Goal: Communication & Community: Answer question/provide support

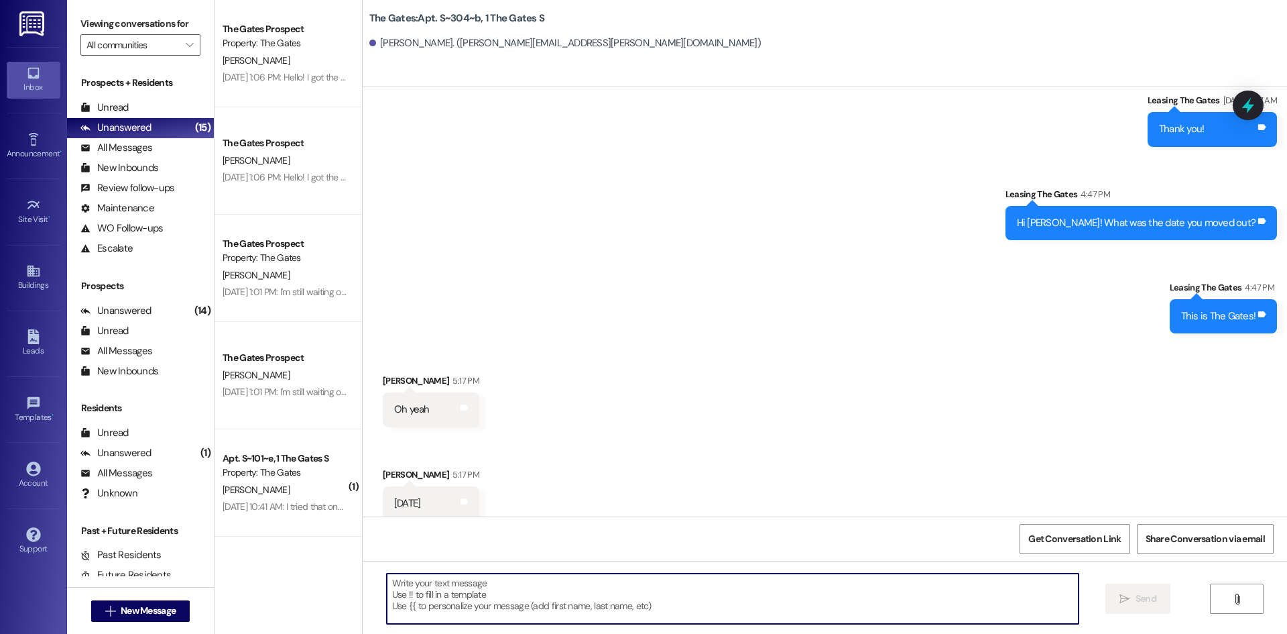
scroll to position [30333, 0]
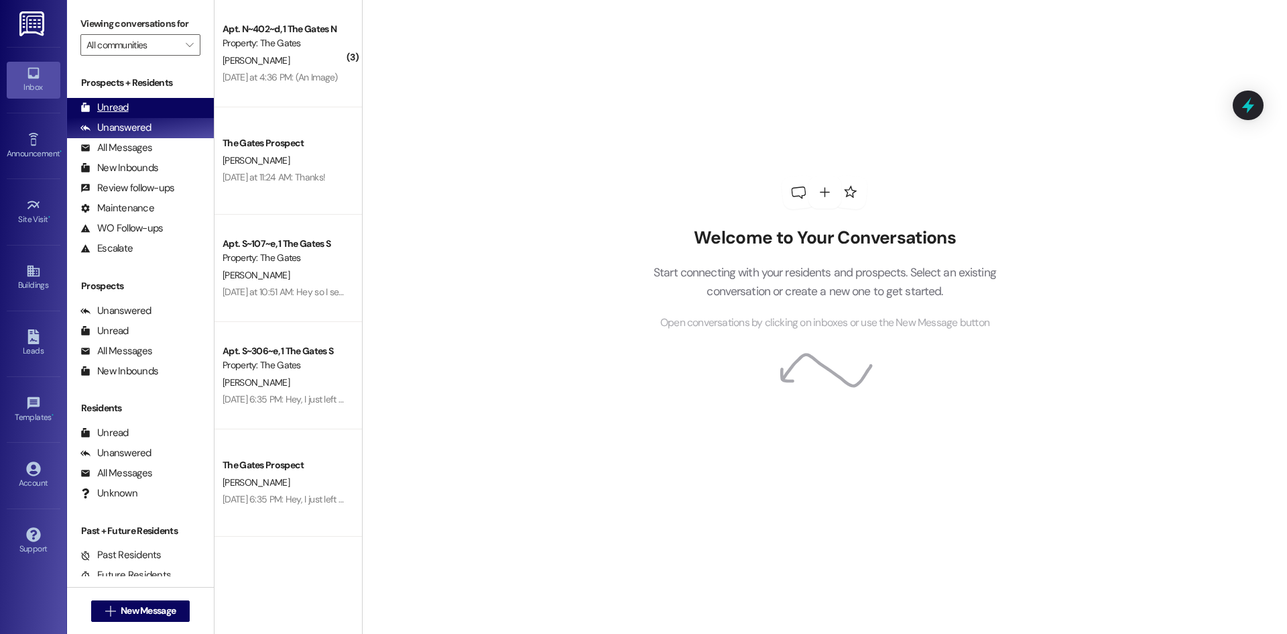
click at [112, 111] on div "Unread" at bounding box center [104, 108] width 48 height 14
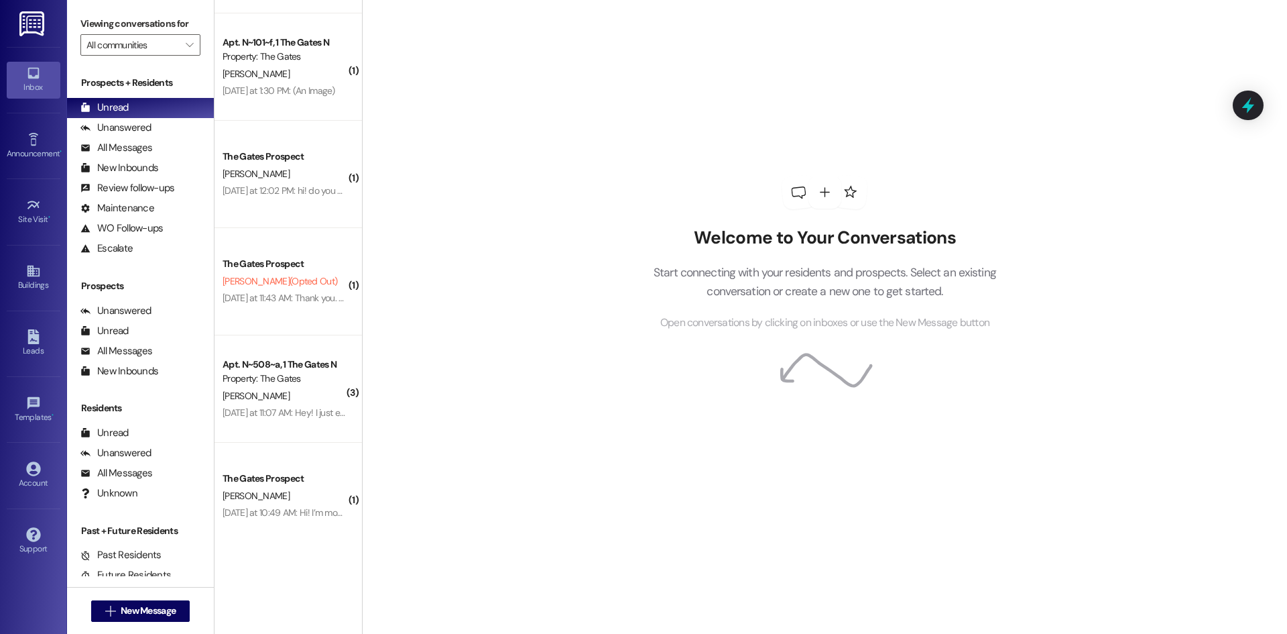
scroll to position [939, 0]
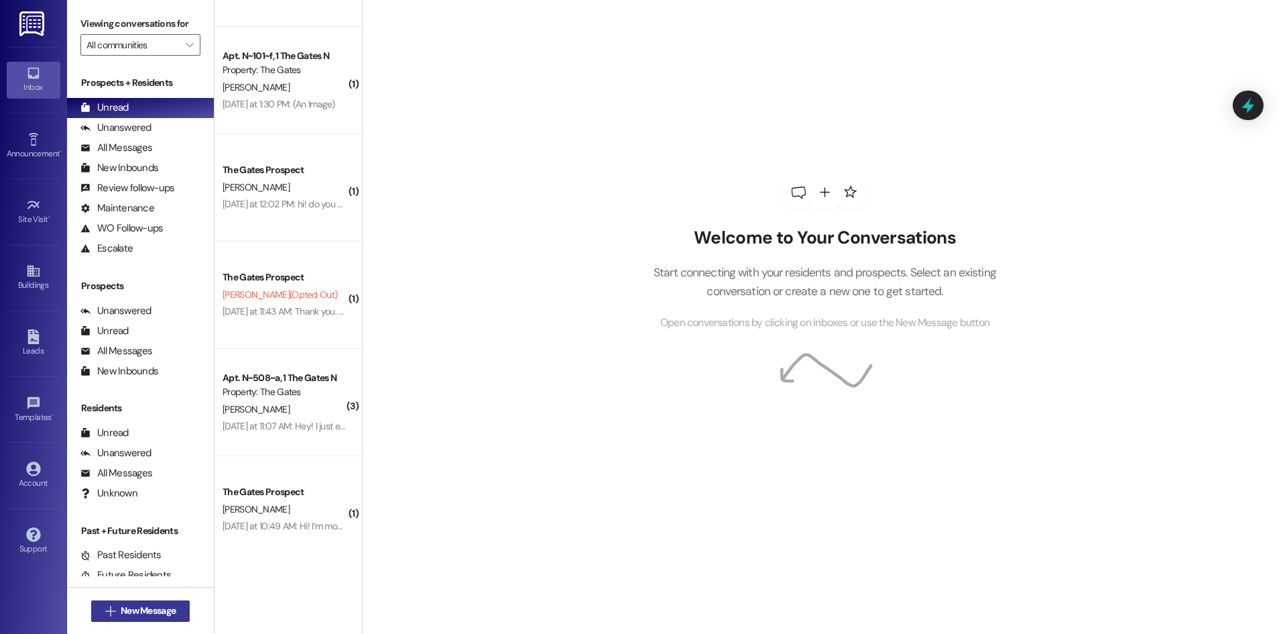
click at [139, 611] on span "New Message" at bounding box center [148, 610] width 55 height 14
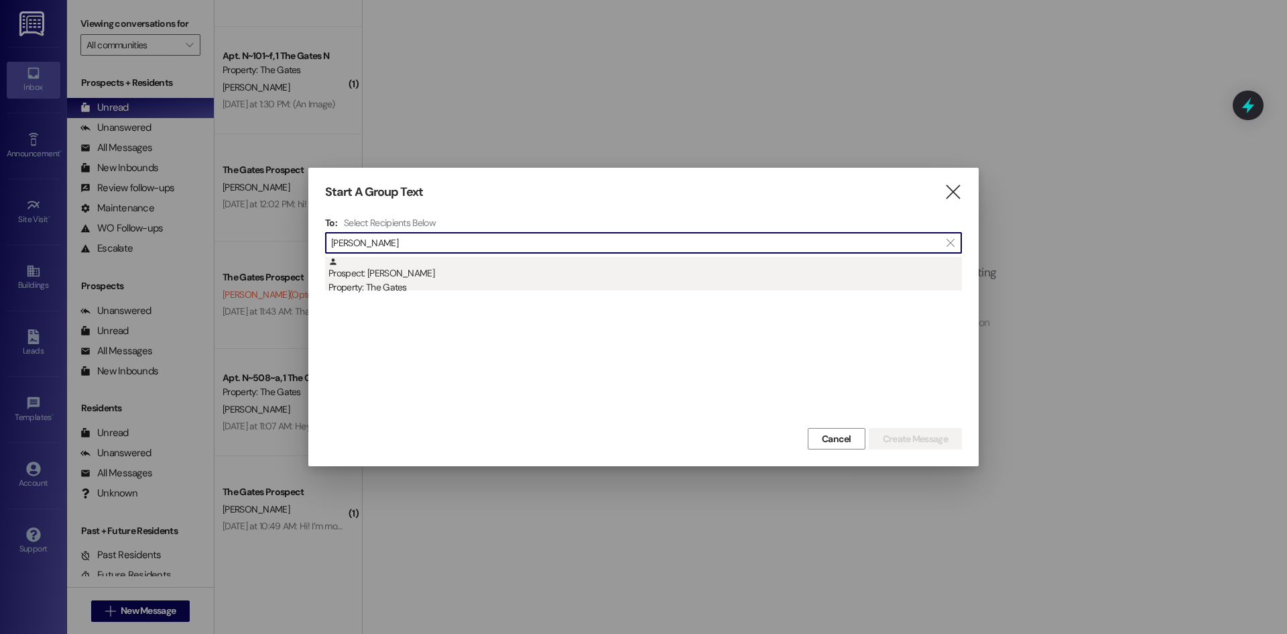
type input "[PERSON_NAME]"
click at [398, 281] on div "Property: The Gates" at bounding box center [646, 287] width 634 height 14
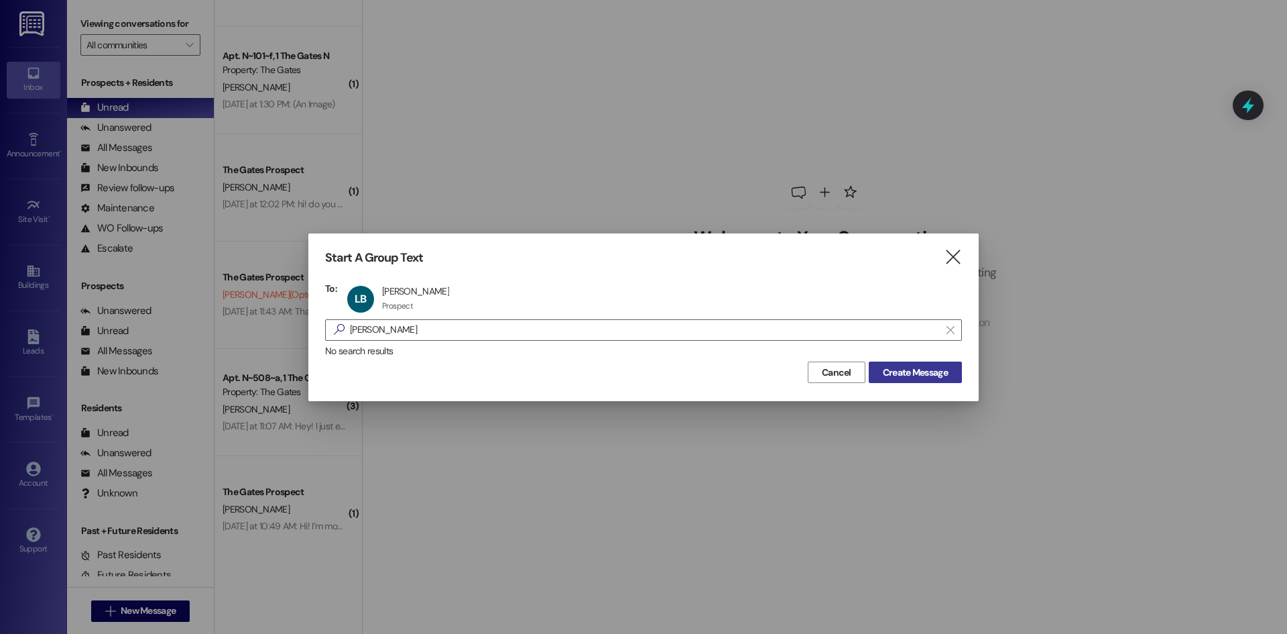
click at [924, 373] on span "Create Message" at bounding box center [915, 372] width 65 height 14
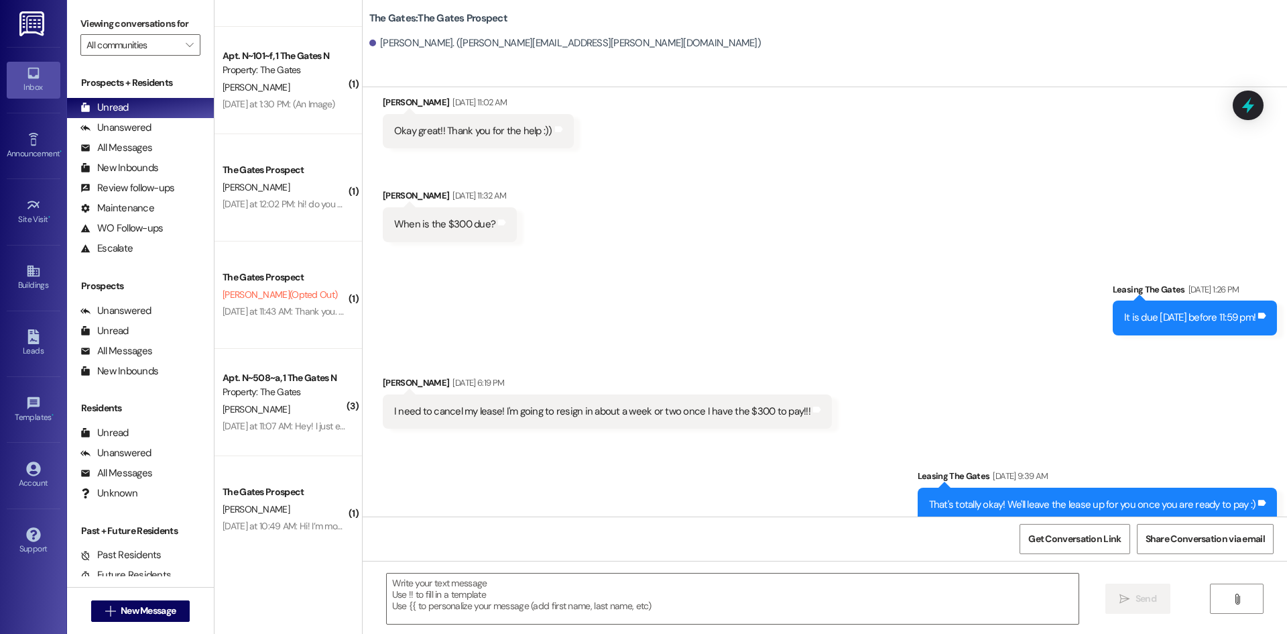
scroll to position [6898, 0]
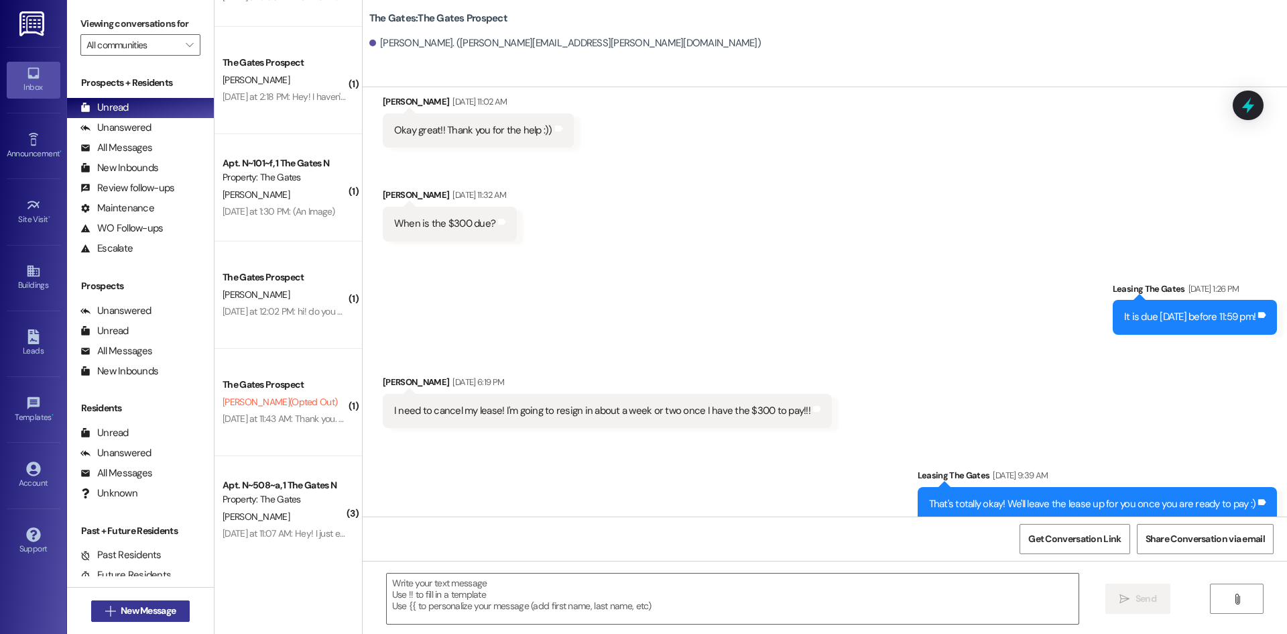
click at [137, 614] on span "New Message" at bounding box center [148, 610] width 55 height 14
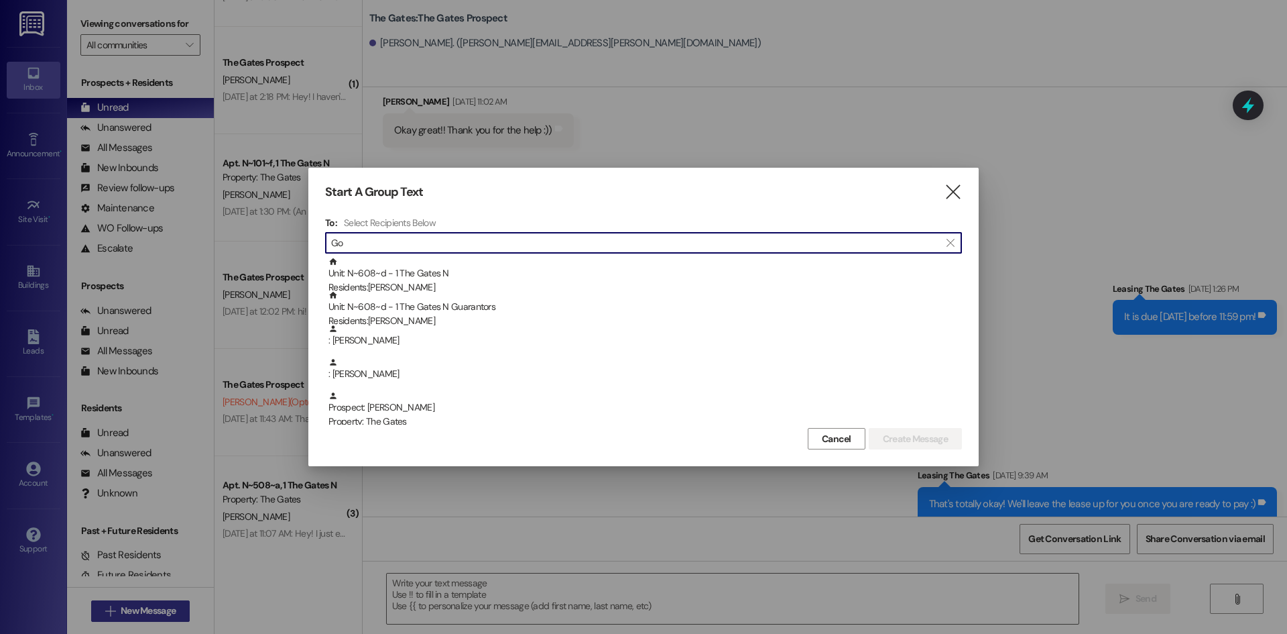
type input "G"
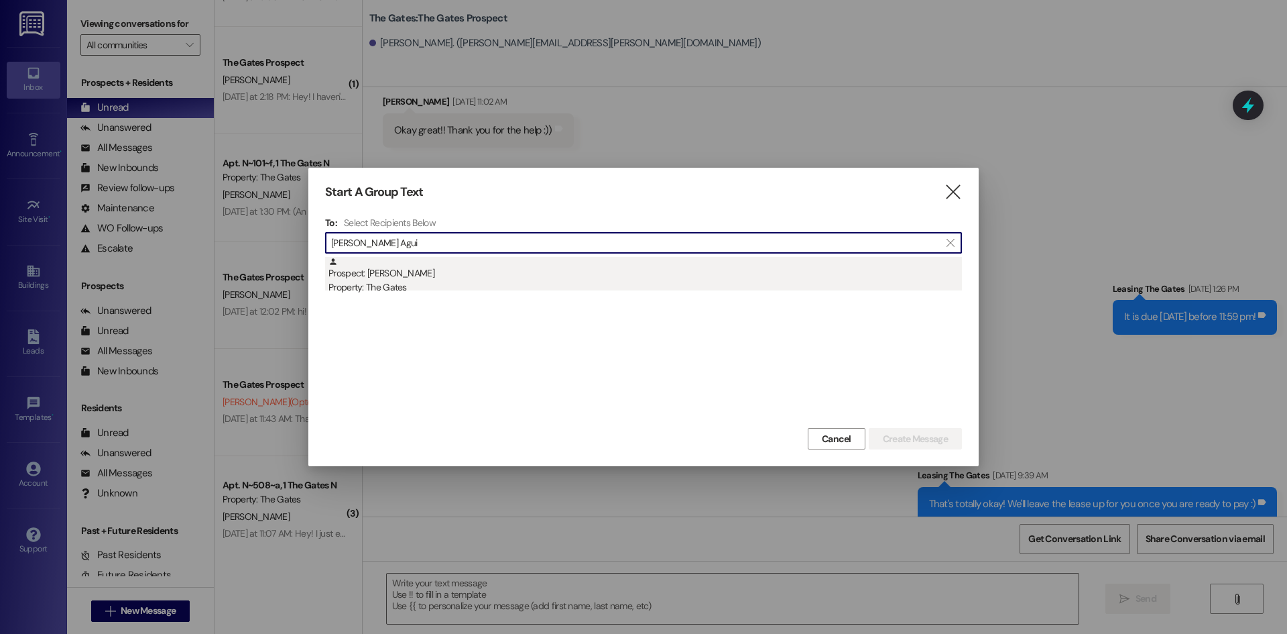
type input "[PERSON_NAME] Agui"
click at [441, 270] on div "Prospect: [PERSON_NAME] Property: The Gates" at bounding box center [646, 276] width 634 height 38
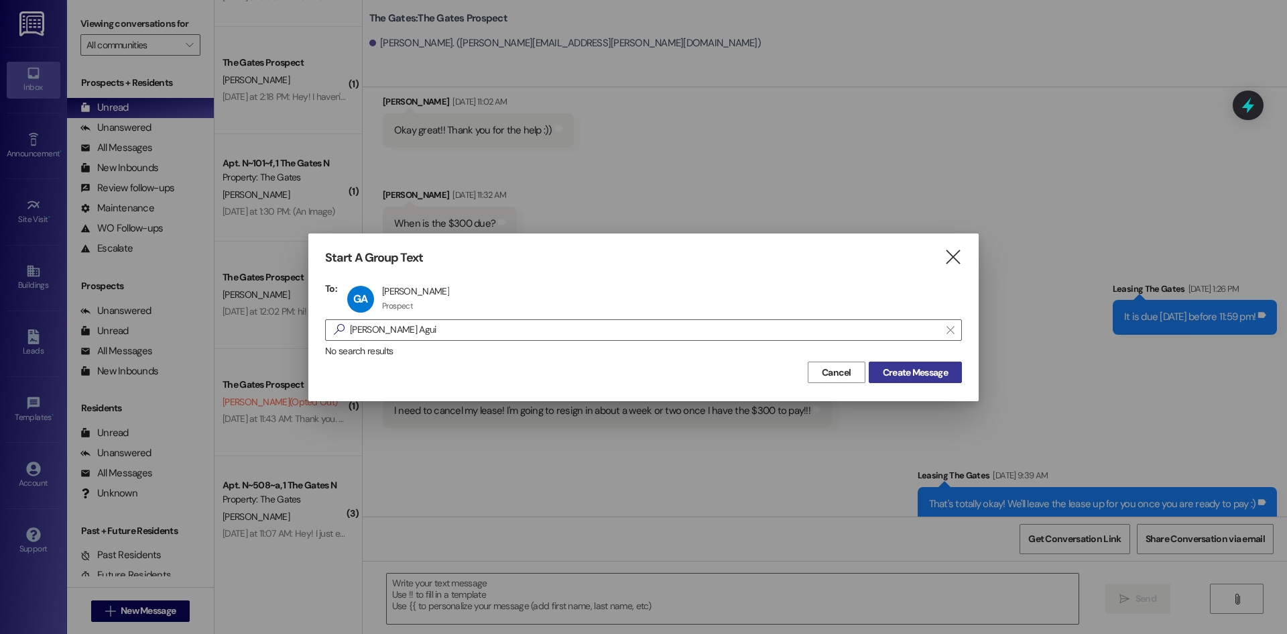
click at [919, 377] on span "Create Message" at bounding box center [915, 372] width 65 height 14
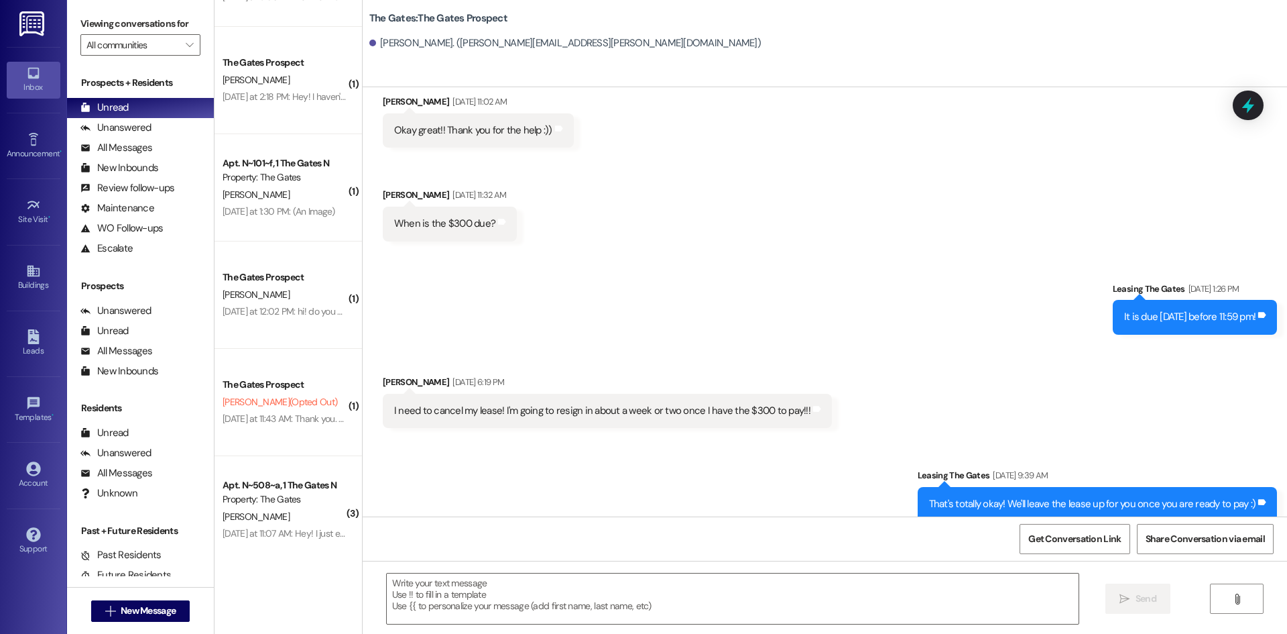
scroll to position [0, 0]
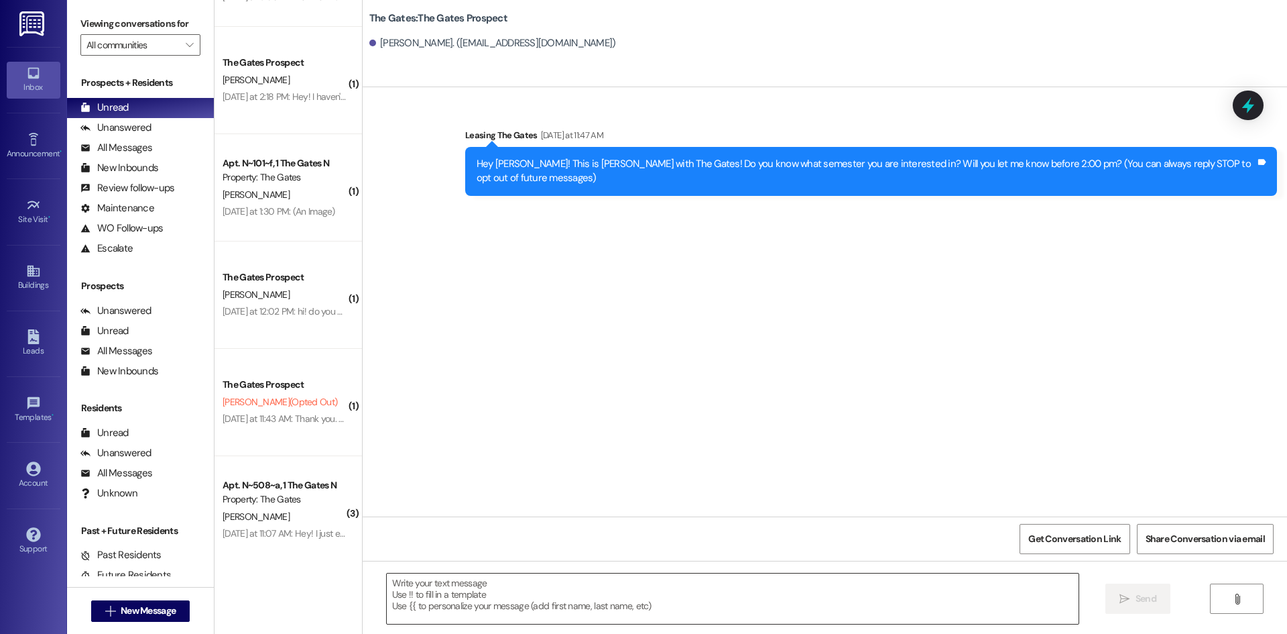
click at [440, 593] on textarea at bounding box center [733, 598] width 692 height 50
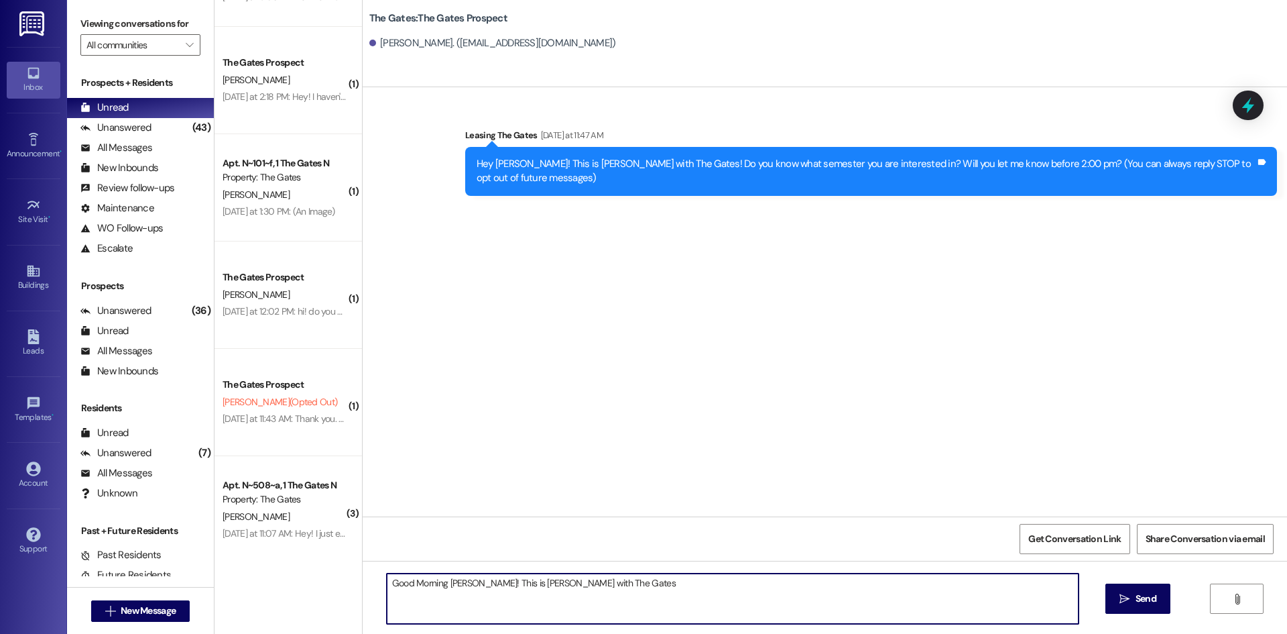
click at [650, 578] on textarea "Good Morning Gomez! This is Mackenzie with The Gates" at bounding box center [733, 598] width 692 height 50
click at [634, 579] on textarea "Good Morning Gomez! This is Mackenzie with The Gates" at bounding box center [733, 598] width 692 height 50
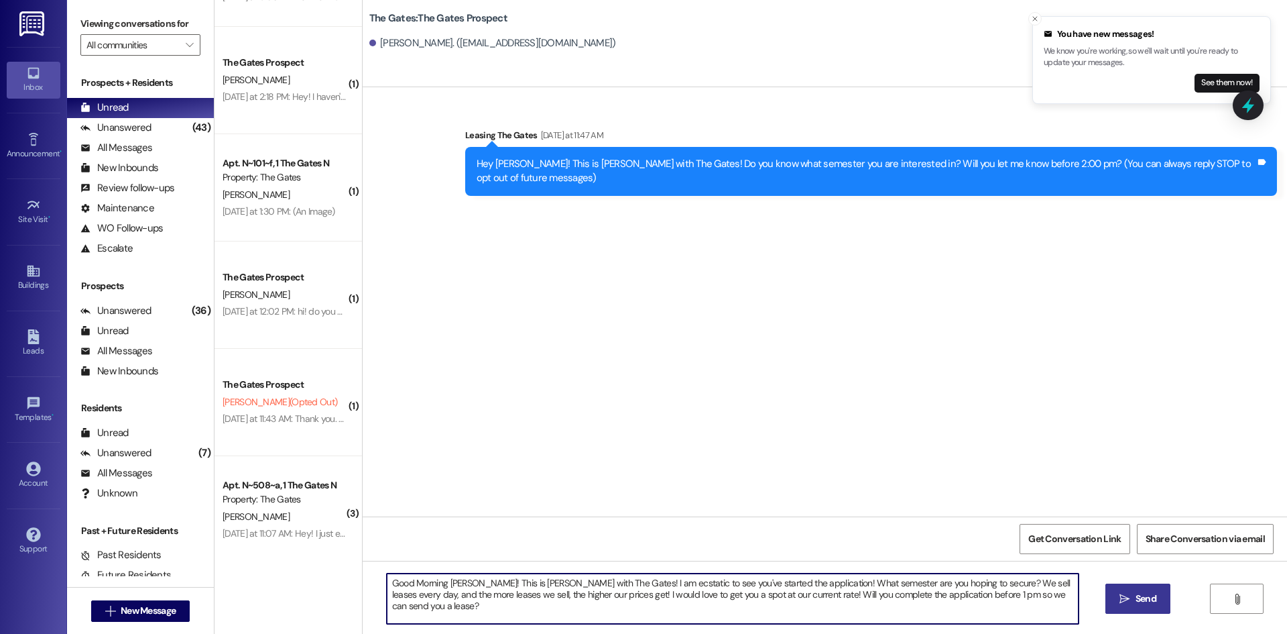
type textarea "Good Morning Gomez! This is Mackenzie with The Gates! I am ecstatic to see you'…"
click at [1160, 606] on button " Send" at bounding box center [1138, 598] width 65 height 30
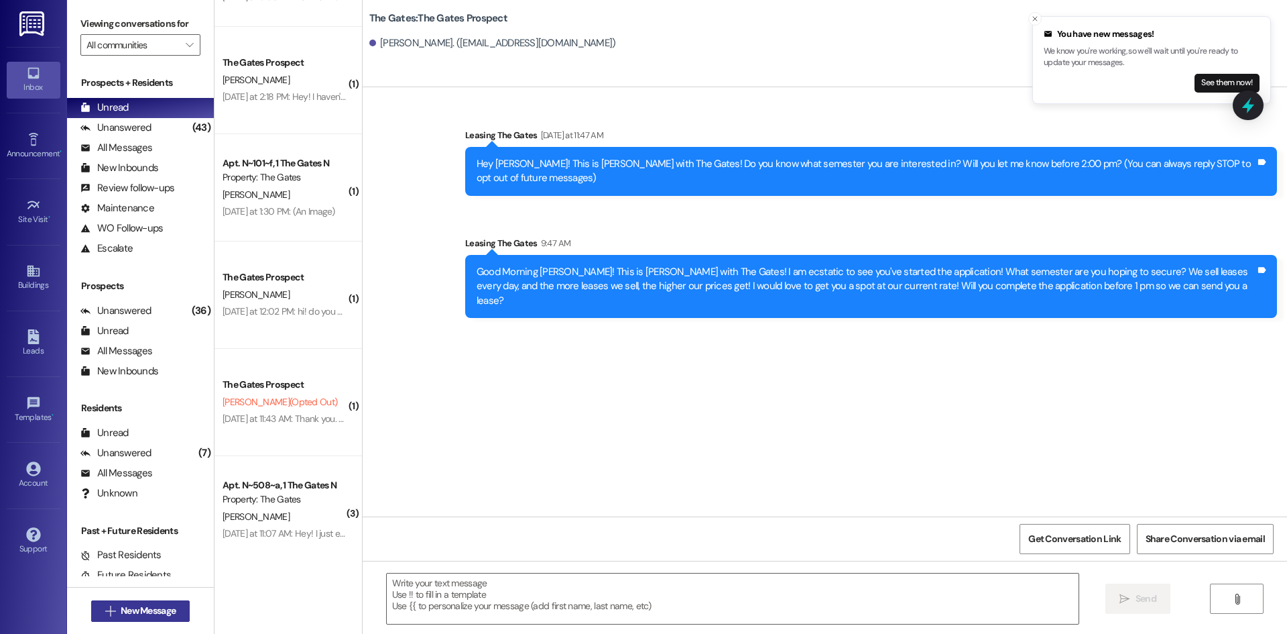
click at [166, 612] on span "New Message" at bounding box center [148, 610] width 55 height 14
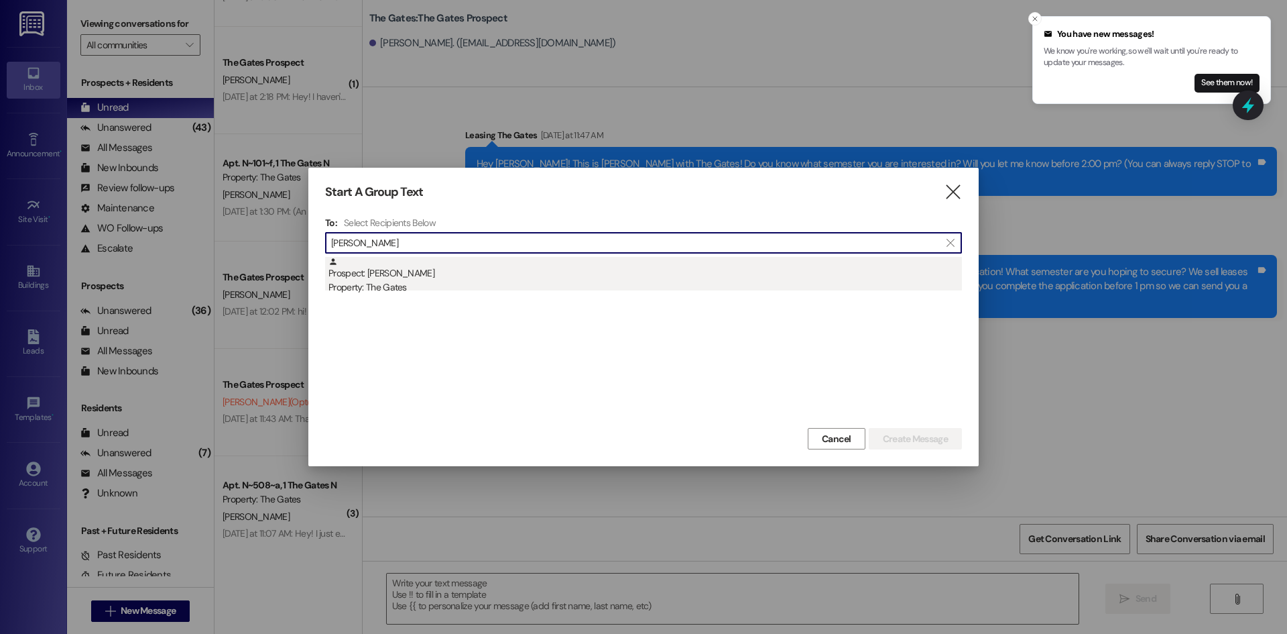
type input "McKenzie Gooch"
click at [399, 284] on div "Property: The Gates" at bounding box center [646, 287] width 634 height 14
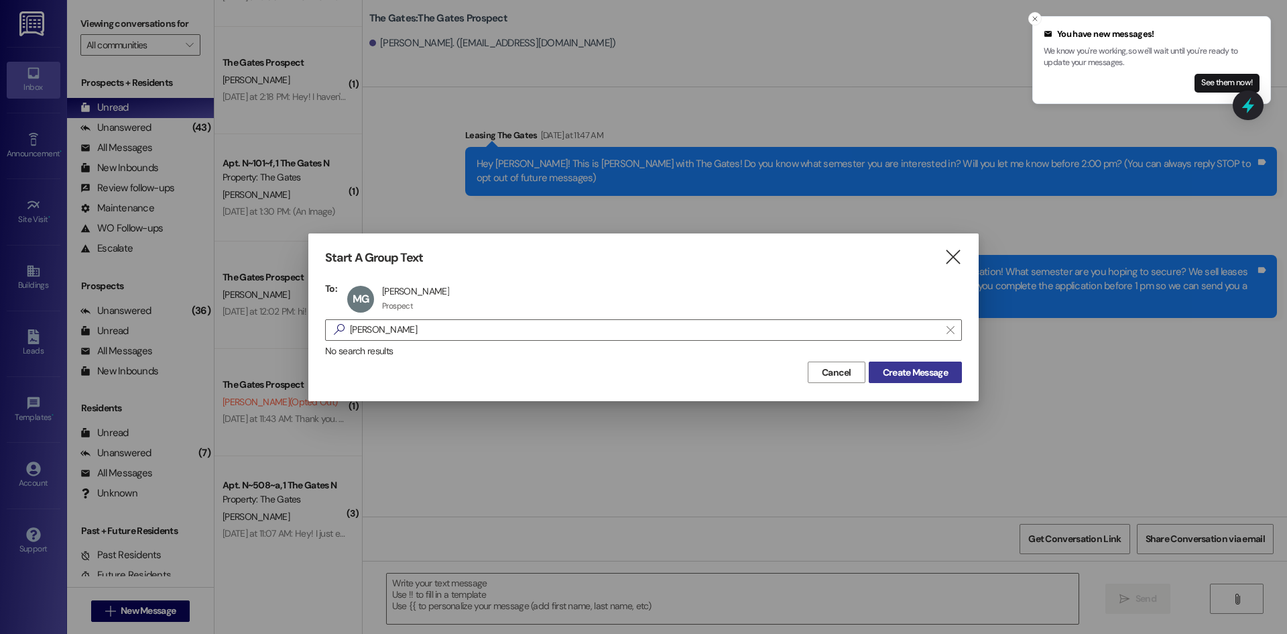
click at [939, 369] on span "Create Message" at bounding box center [915, 372] width 65 height 14
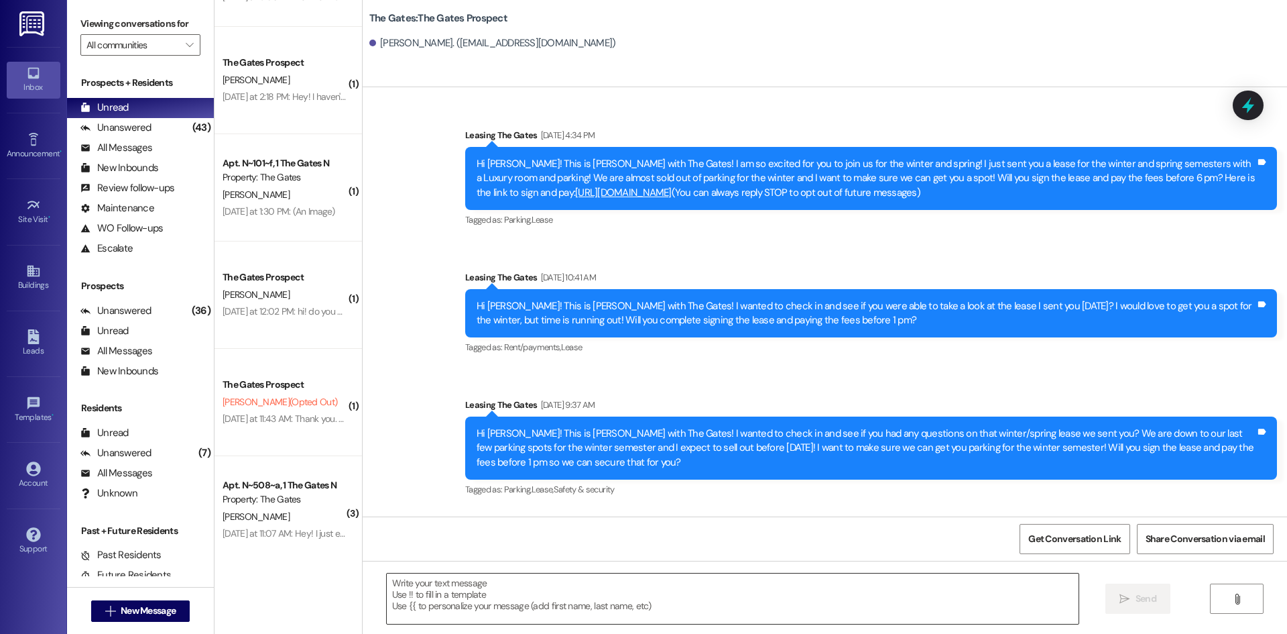
click at [452, 581] on textarea at bounding box center [733, 598] width 692 height 50
